Goal: Task Accomplishment & Management: Manage account settings

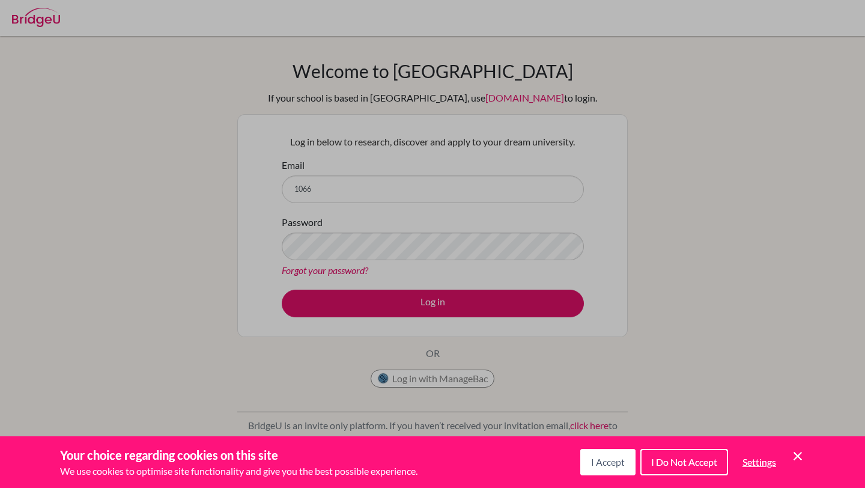
click at [593, 451] on button "I Accept" at bounding box center [607, 462] width 55 height 26
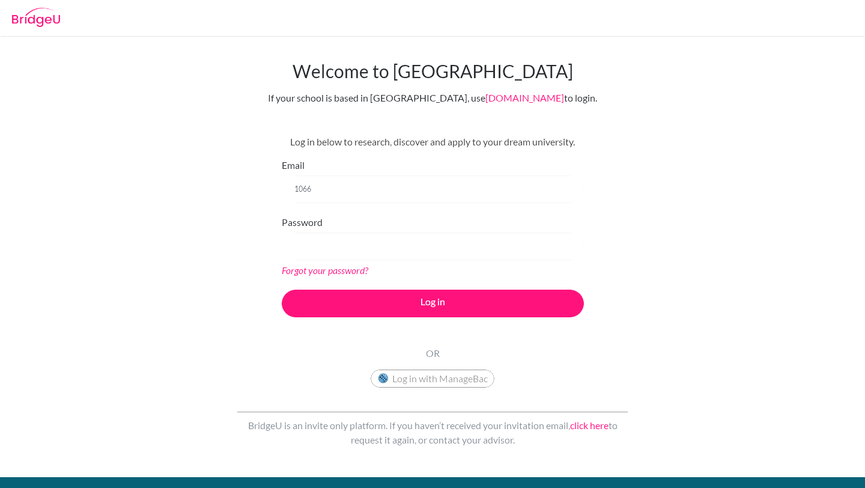
click at [333, 278] on form "Email 1066 Password Forgot your password? Log in" at bounding box center [433, 237] width 302 height 159
click at [338, 263] on div "Forgot your password?" at bounding box center [433, 270] width 302 height 14
click at [339, 269] on link "Forgot your password?" at bounding box center [325, 269] width 87 height 11
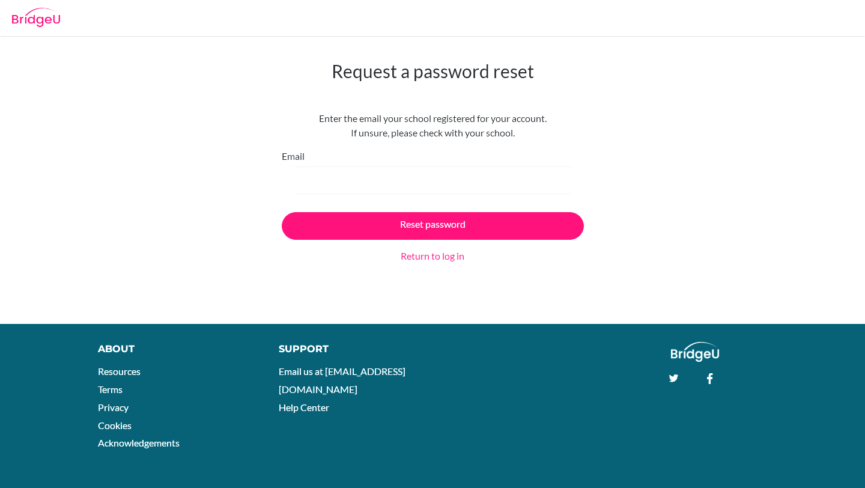
click at [345, 190] on input "Email" at bounding box center [433, 180] width 302 height 28
